Goal: Find specific fact: Find specific page/section

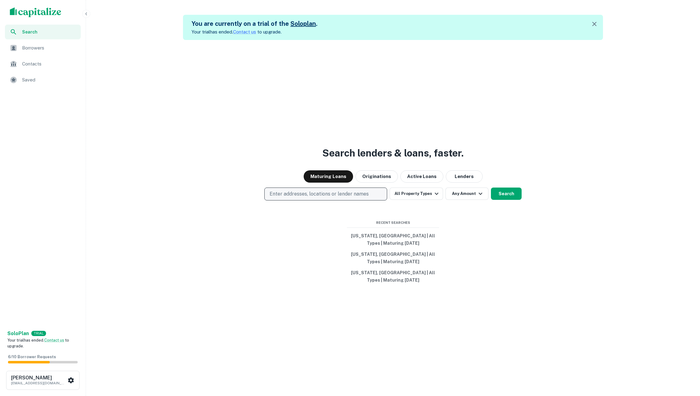
click at [352, 194] on p "Enter addresses, locations or lender names" at bounding box center [319, 193] width 99 height 7
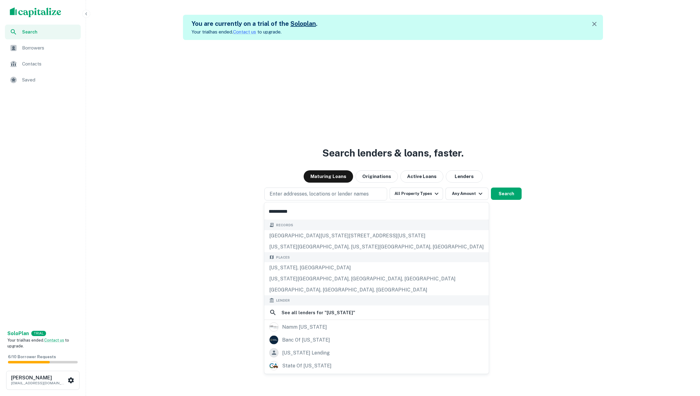
type input "**********"
click at [144, 115] on div "Search lenders & loans, faster. Maturing Loans Originations Active Loans Lender…" at bounding box center [392, 238] width 609 height 396
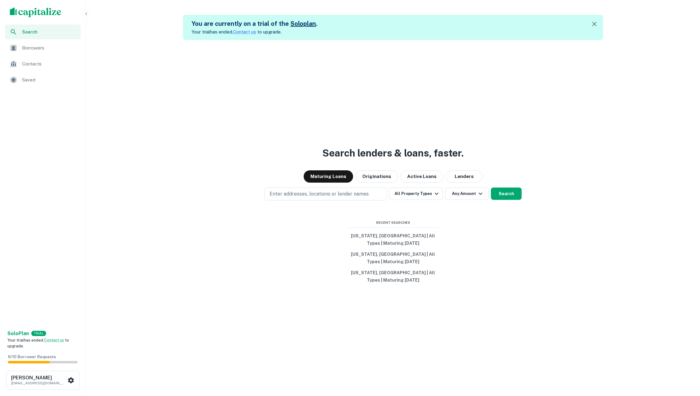
click at [31, 47] on span "Borrowers" at bounding box center [49, 47] width 55 height 7
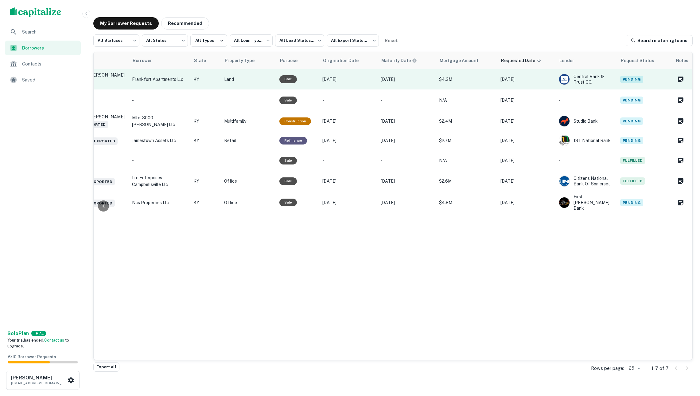
scroll to position [0, 123]
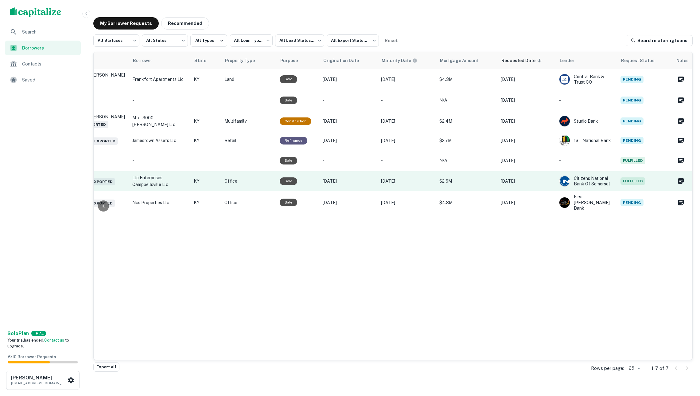
click at [259, 183] on p "Office" at bounding box center [249, 181] width 49 height 7
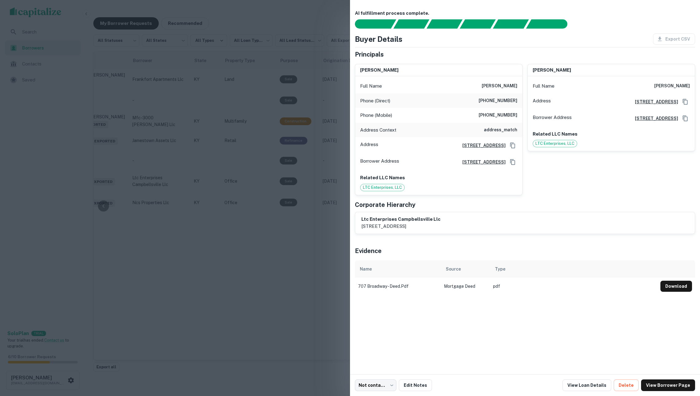
click at [265, 256] on div at bounding box center [350, 198] width 700 height 396
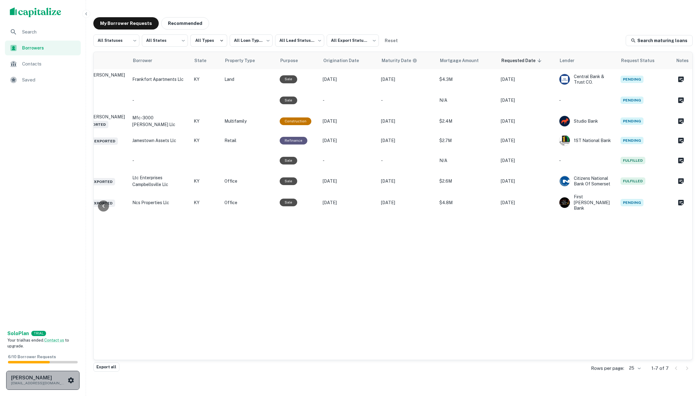
click at [53, 373] on button "Soren Craig soren+gumption@capitalize.io" at bounding box center [42, 379] width 73 height 19
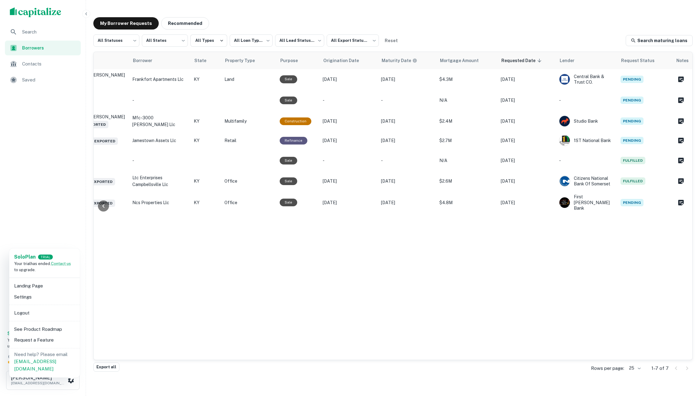
click at [42, 312] on li "Logout" at bounding box center [45, 312] width 66 height 11
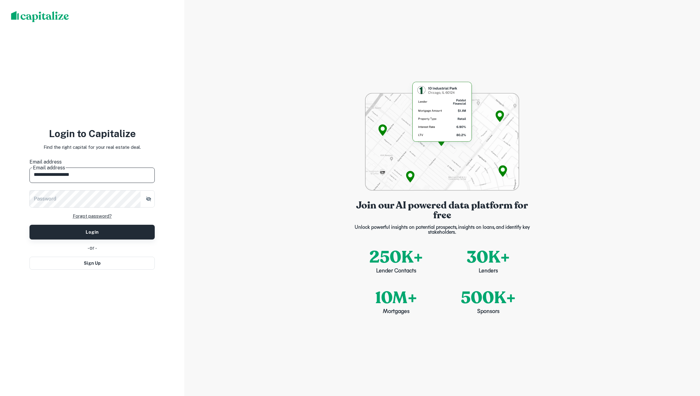
type input "**********"
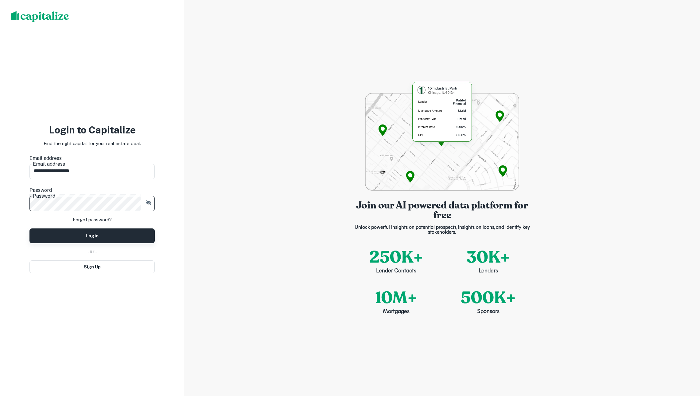
click at [92, 228] on button "Login" at bounding box center [91, 235] width 125 height 15
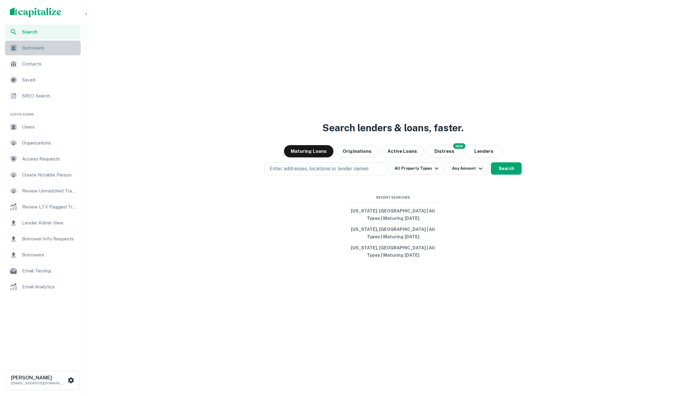
click at [61, 47] on span "Borrowers" at bounding box center [49, 47] width 55 height 7
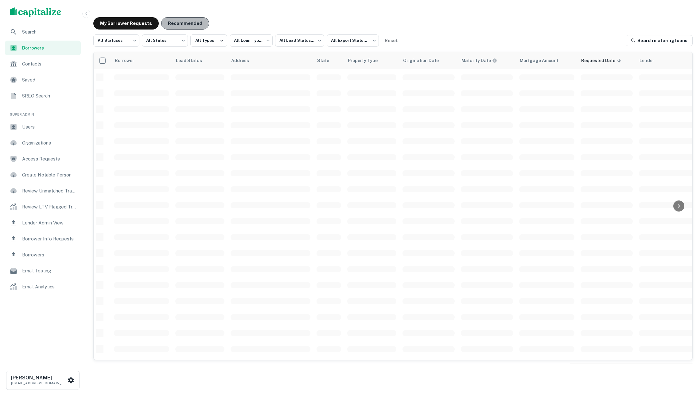
click at [182, 24] on button "Recommended" at bounding box center [185, 23] width 48 height 12
click at [133, 23] on button "My Borrower Requests" at bounding box center [125, 23] width 65 height 12
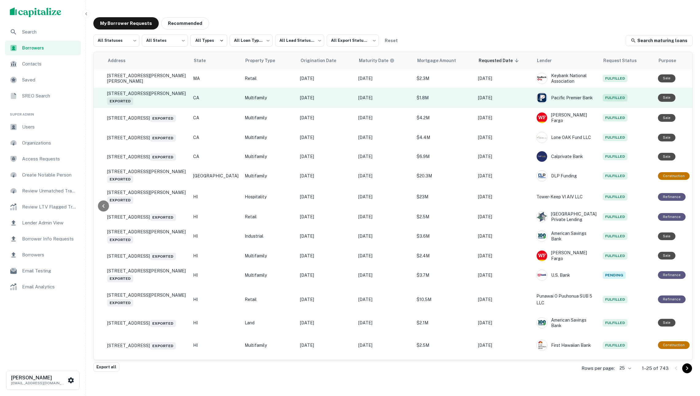
scroll to position [0, 123]
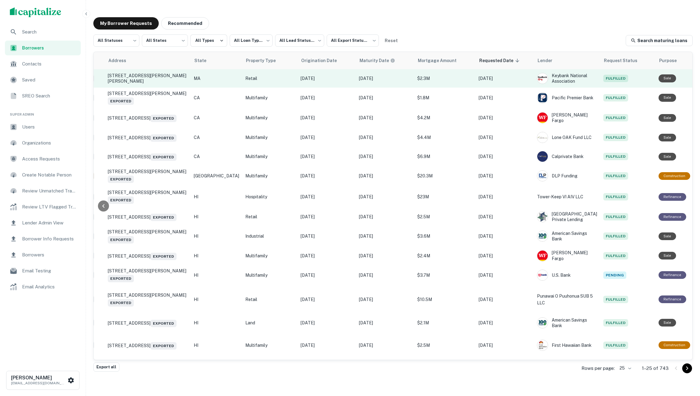
click at [311, 79] on p "[DATE]" at bounding box center [327, 78] width 52 height 7
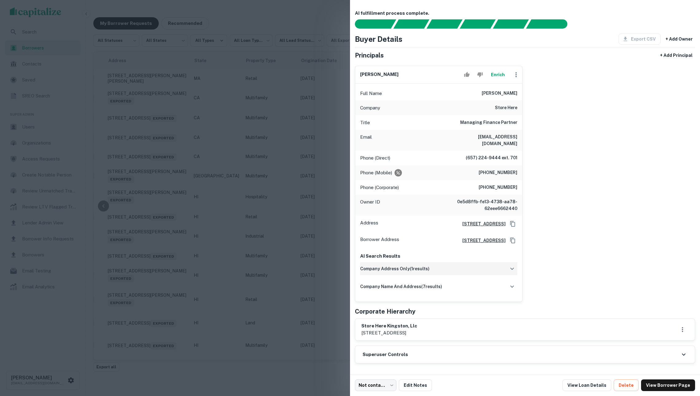
click at [453, 274] on div "company address only ( 1 results)" at bounding box center [438, 268] width 157 height 13
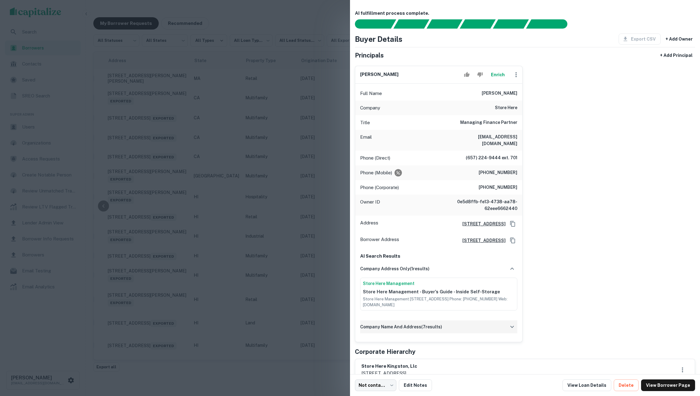
click at [453, 332] on div "company name and address ( 7 results)" at bounding box center [438, 326] width 157 height 13
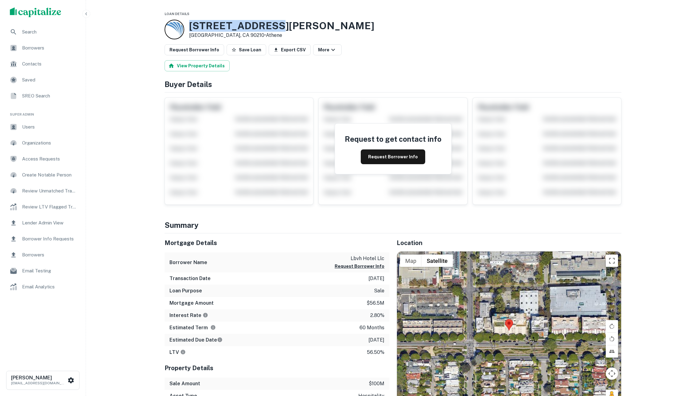
drag, startPoint x: 275, startPoint y: 25, endPoint x: 190, endPoint y: 26, distance: 85.4
click at [190, 26] on div "[STREET_ADDRESS][PERSON_NAME] • [GEOGRAPHIC_DATA]" at bounding box center [393, 30] width 457 height 20
copy h3 "[STREET_ADDRESS][PERSON_NAME]"
